Goal: Check status: Check status

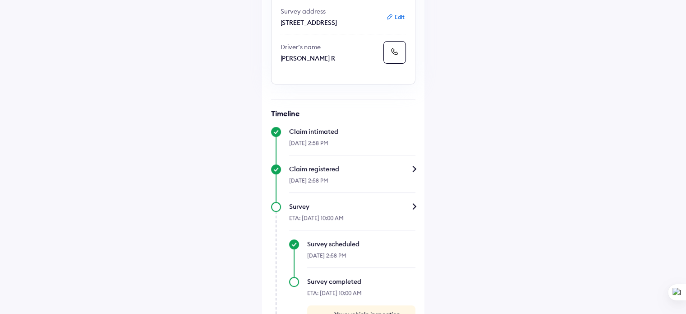
scroll to position [190, 0]
click at [382, 191] on div "[DATE] 2:58 PM" at bounding box center [352, 181] width 126 height 19
click at [412, 172] on div "Claim registered" at bounding box center [352, 167] width 126 height 9
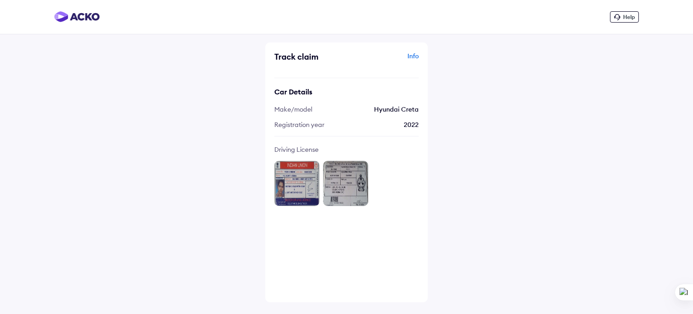
click at [418, 59] on div "Info" at bounding box center [384, 59] width 70 height 17
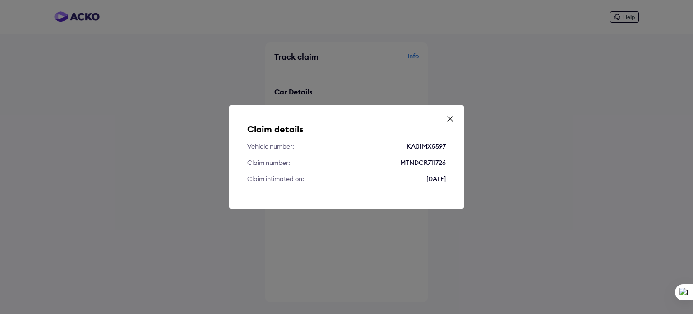
click at [449, 122] on icon at bounding box center [450, 118] width 9 height 9
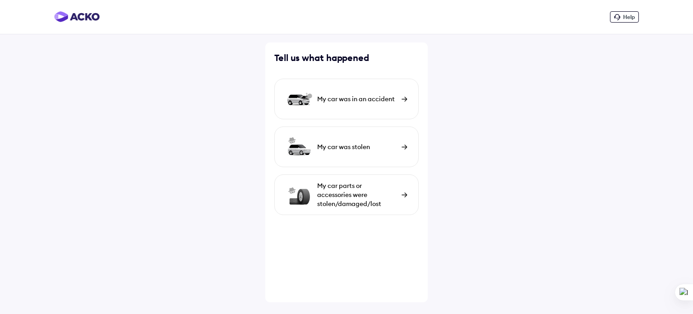
click at [74, 14] on img at bounding box center [77, 16] width 46 height 11
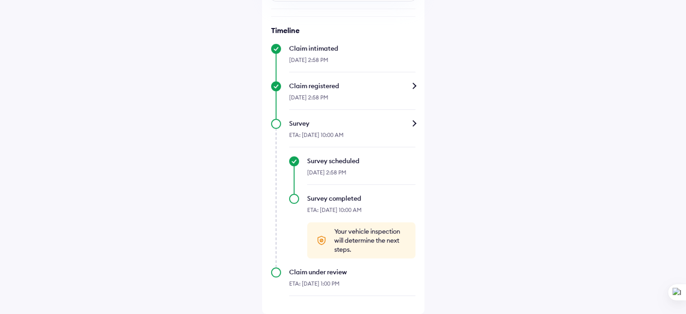
scroll to position [298, 0]
click at [412, 87] on div "Claim registered" at bounding box center [352, 85] width 126 height 9
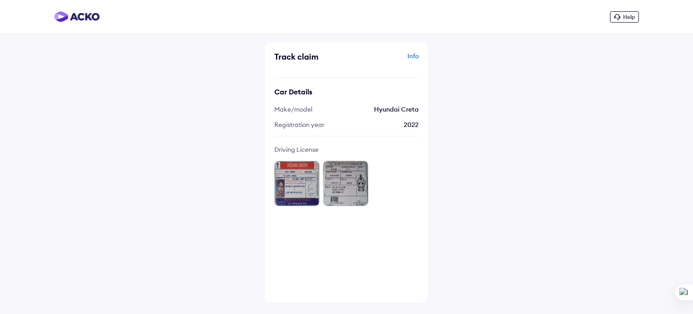
click at [410, 60] on div "Info" at bounding box center [384, 59] width 70 height 17
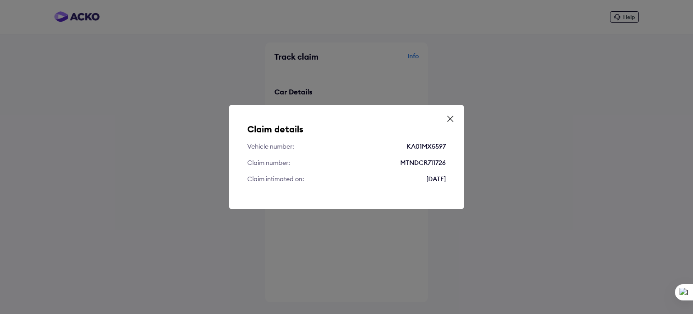
click at [449, 119] on icon at bounding box center [450, 118] width 9 height 9
